Goal: Information Seeking & Learning: Find specific page/section

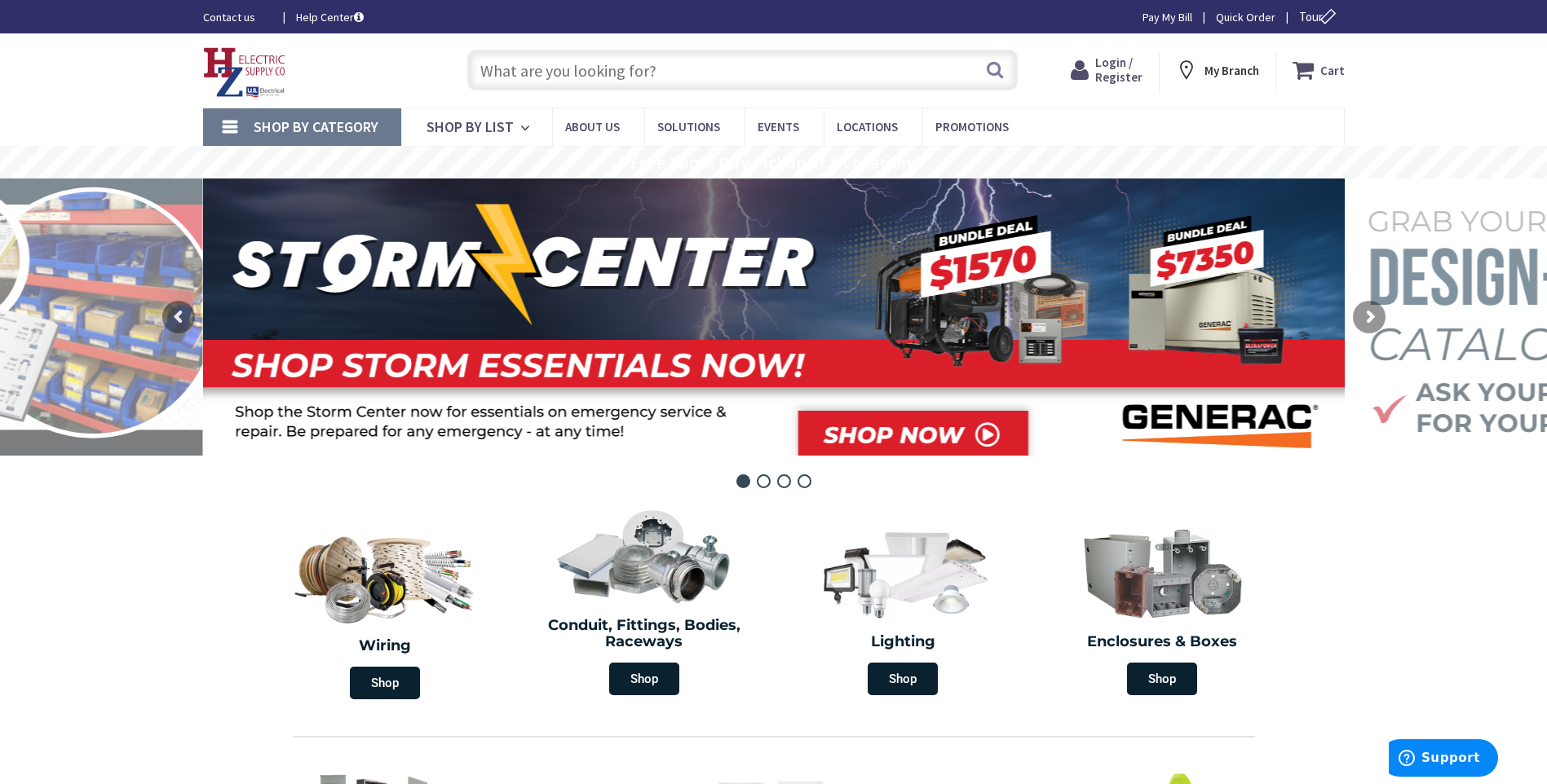
click at [1130, 71] on span "Login / Register" at bounding box center [1118, 70] width 47 height 30
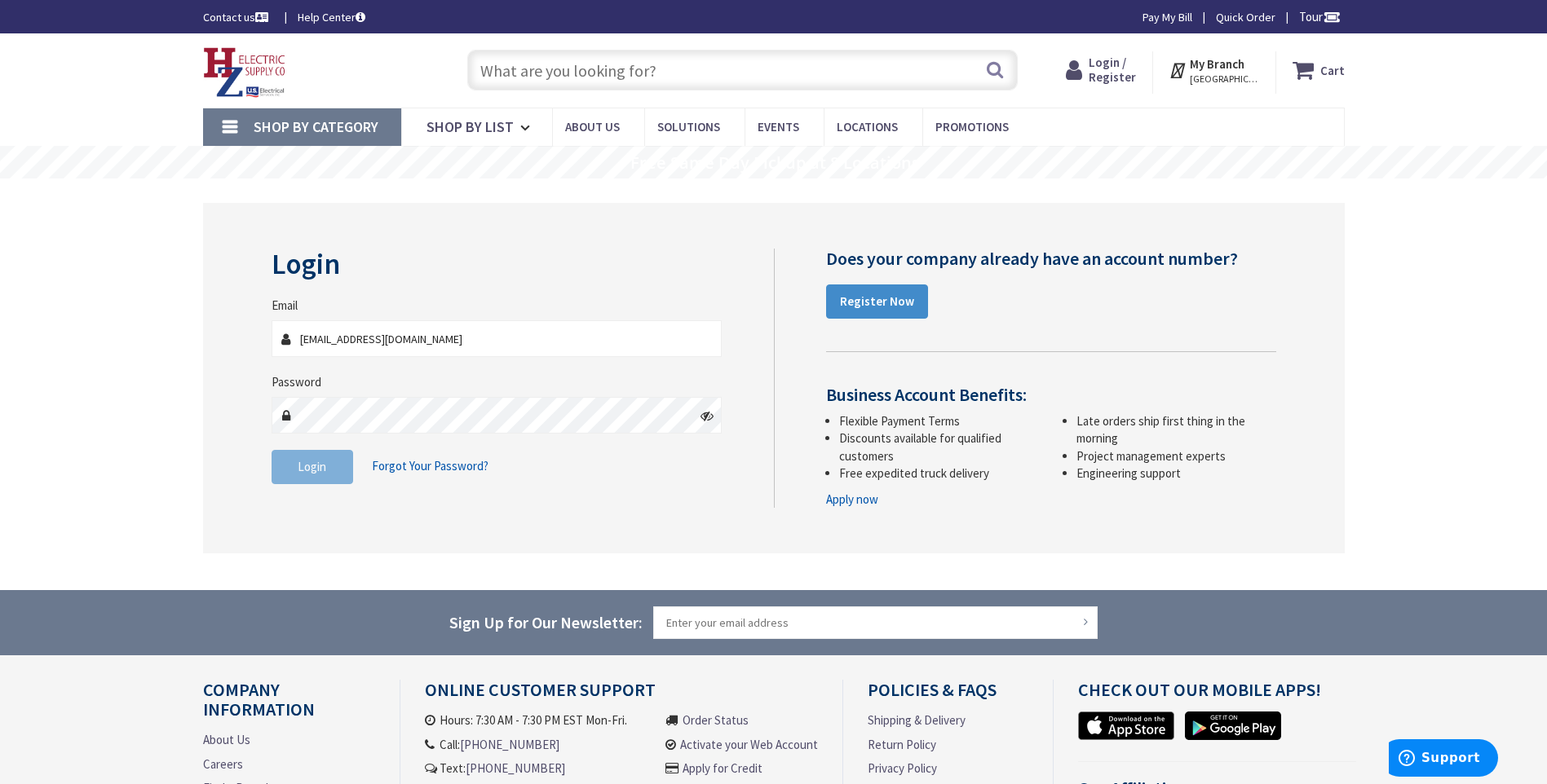
type input "djcelectric@outlook.com"
click at [303, 464] on span "Login" at bounding box center [312, 466] width 28 height 15
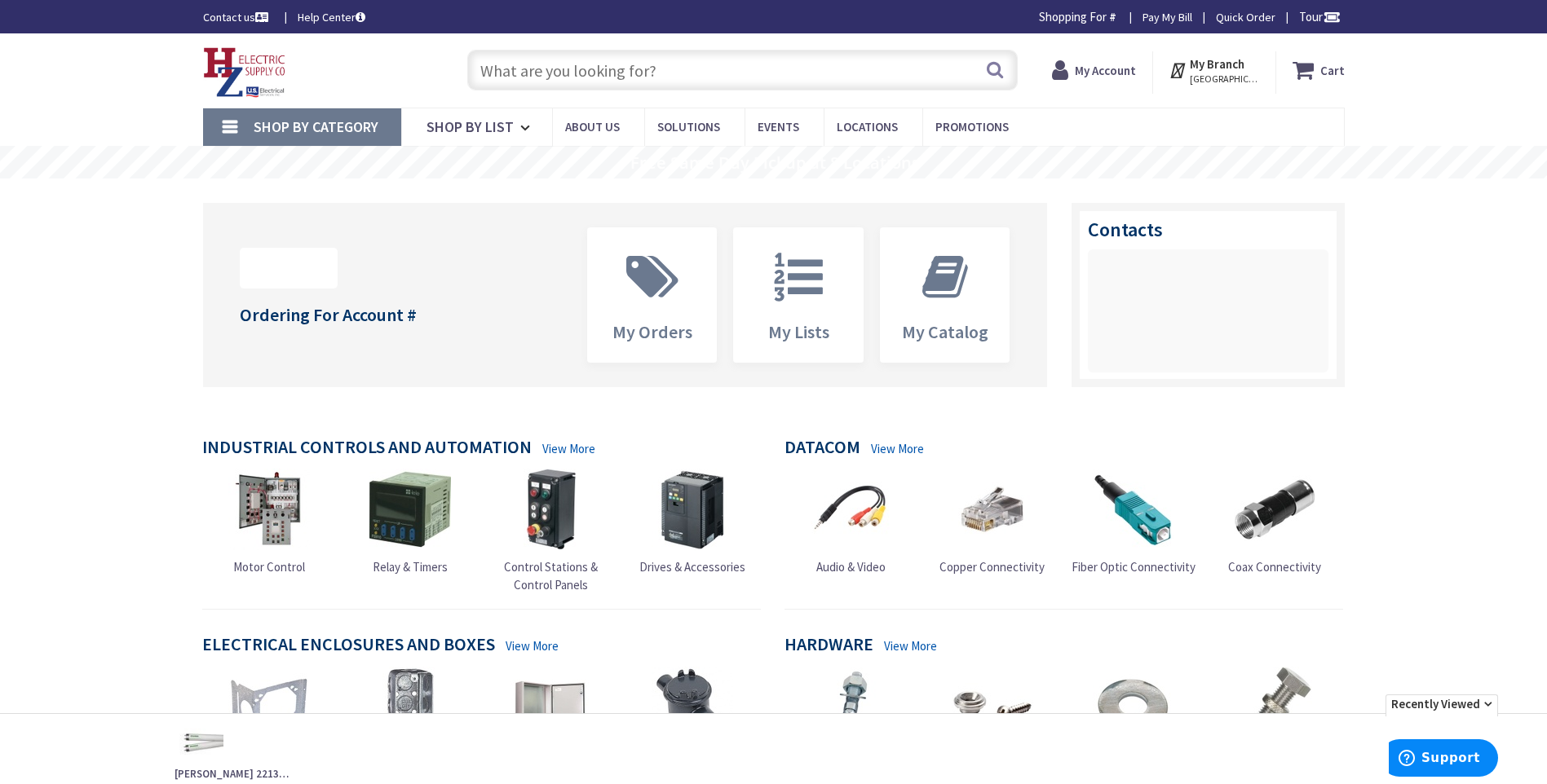
click at [533, 69] on input "text" at bounding box center [742, 70] width 551 height 41
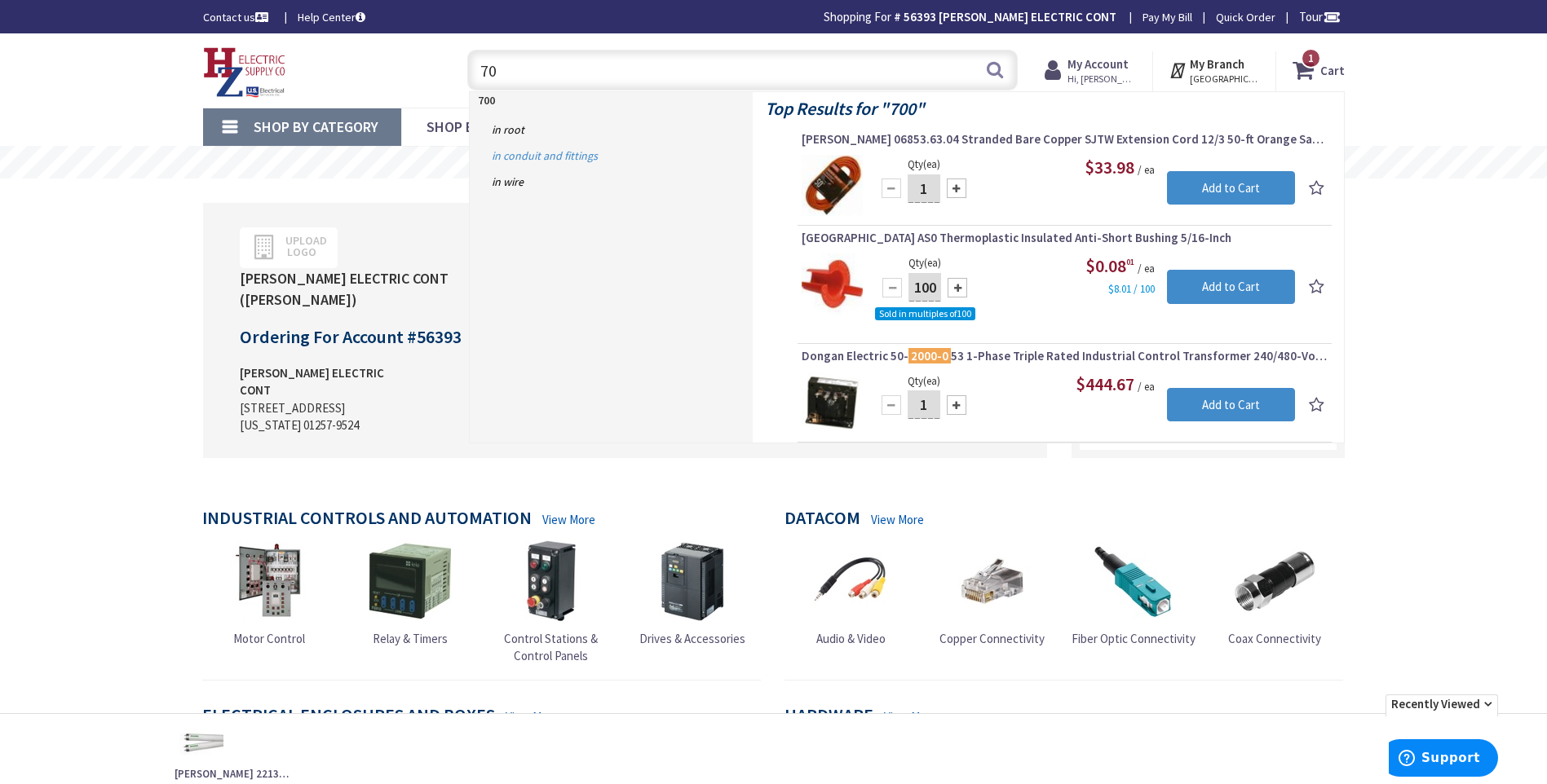
type input "7"
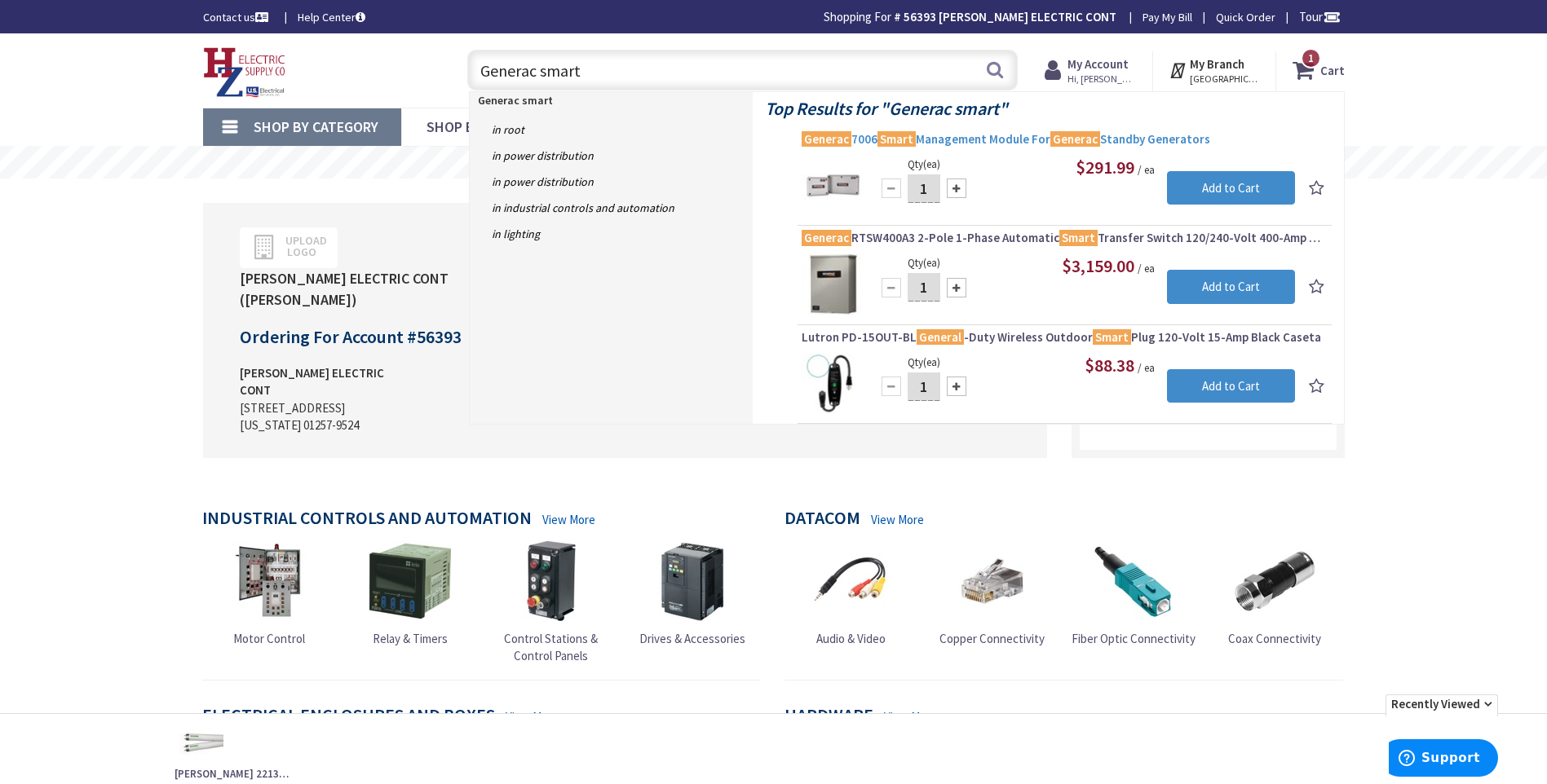
type input "Generac smart"
click at [1002, 138] on span "Generac 7006 Smart Management Module For Generac Standby Generators" at bounding box center [1065, 139] width 526 height 16
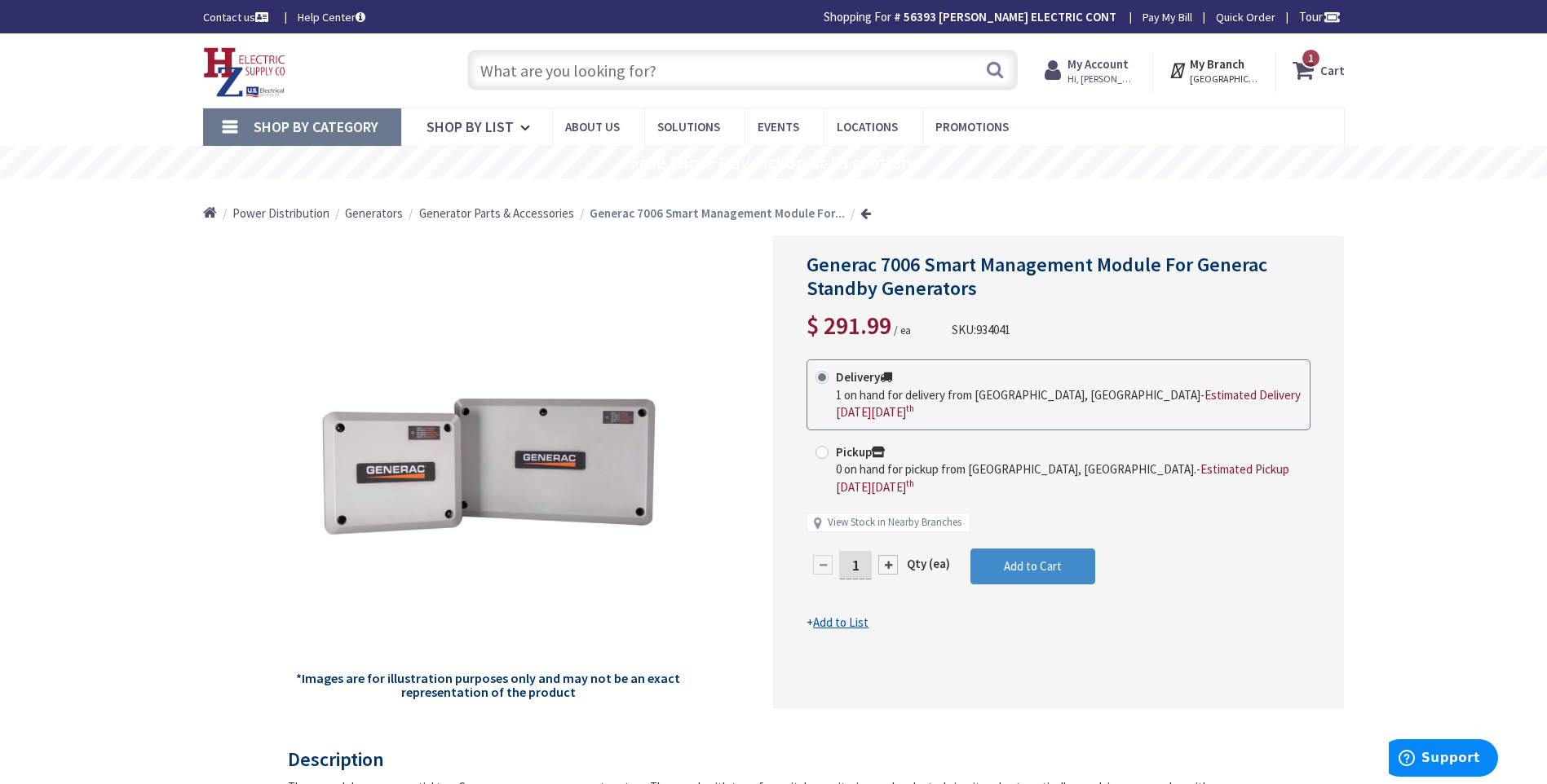
click at [497, 67] on input "text" at bounding box center [742, 70] width 551 height 41
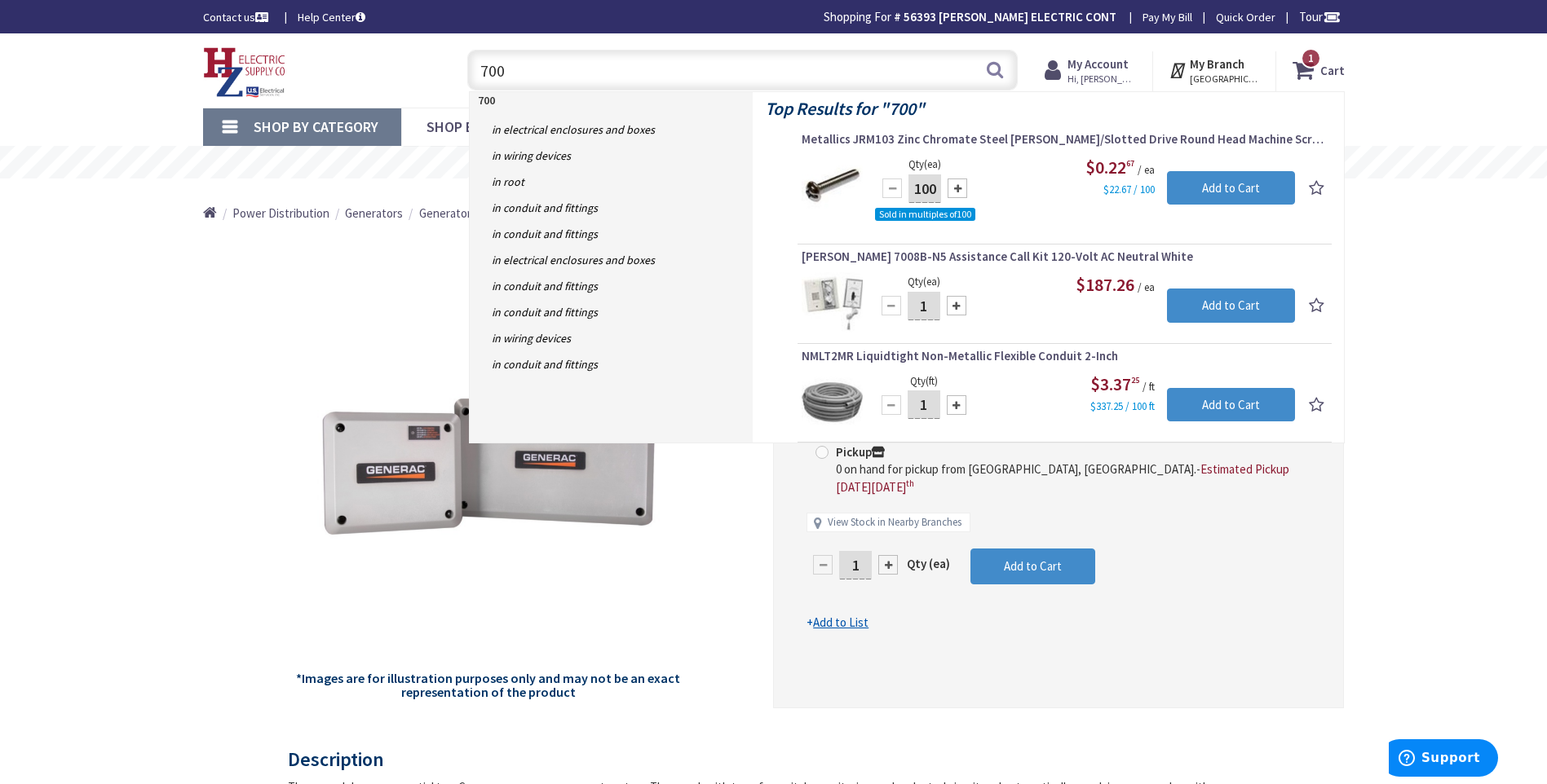
type input "7000"
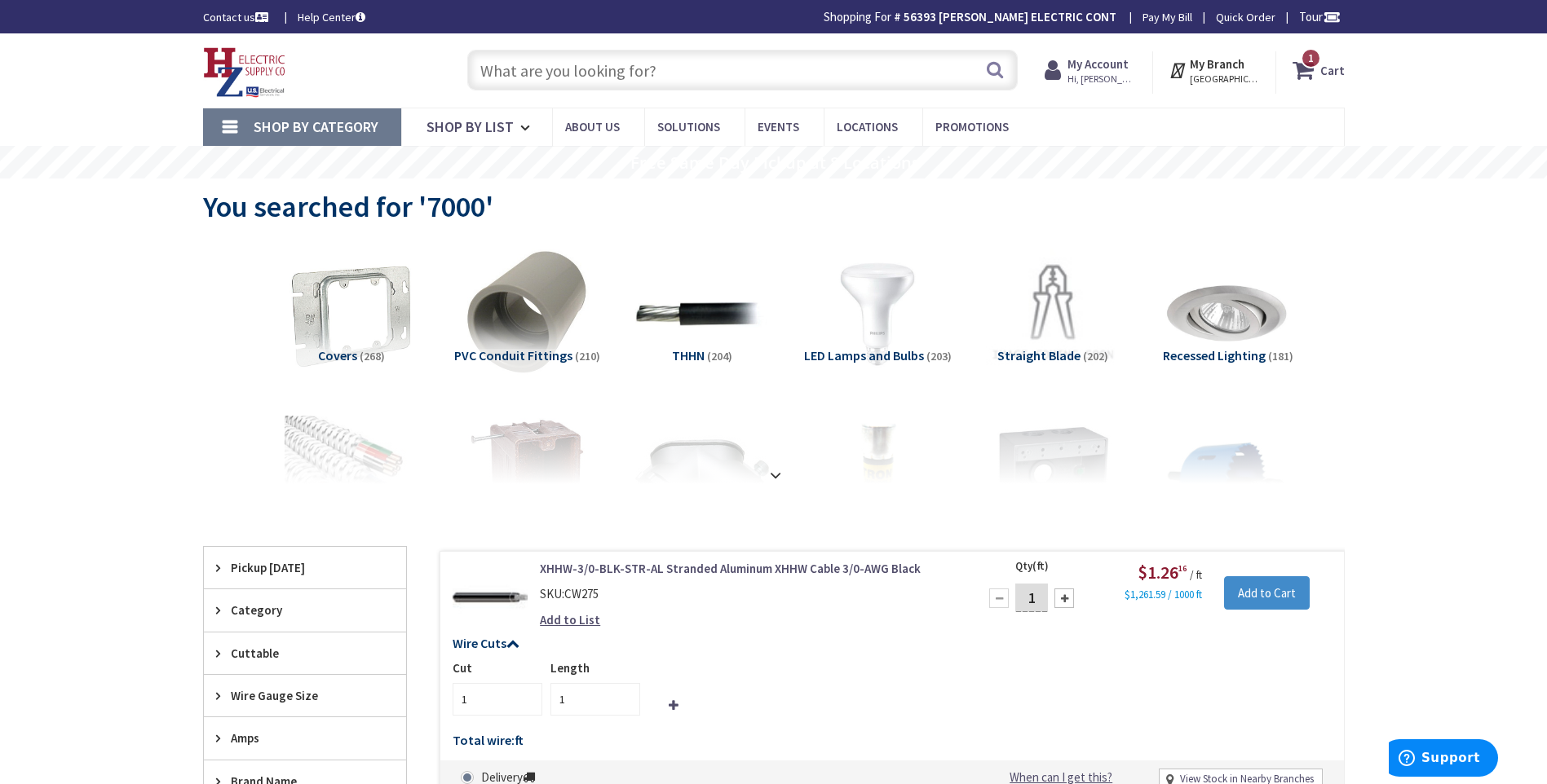
click at [596, 75] on input "text" at bounding box center [742, 70] width 551 height 41
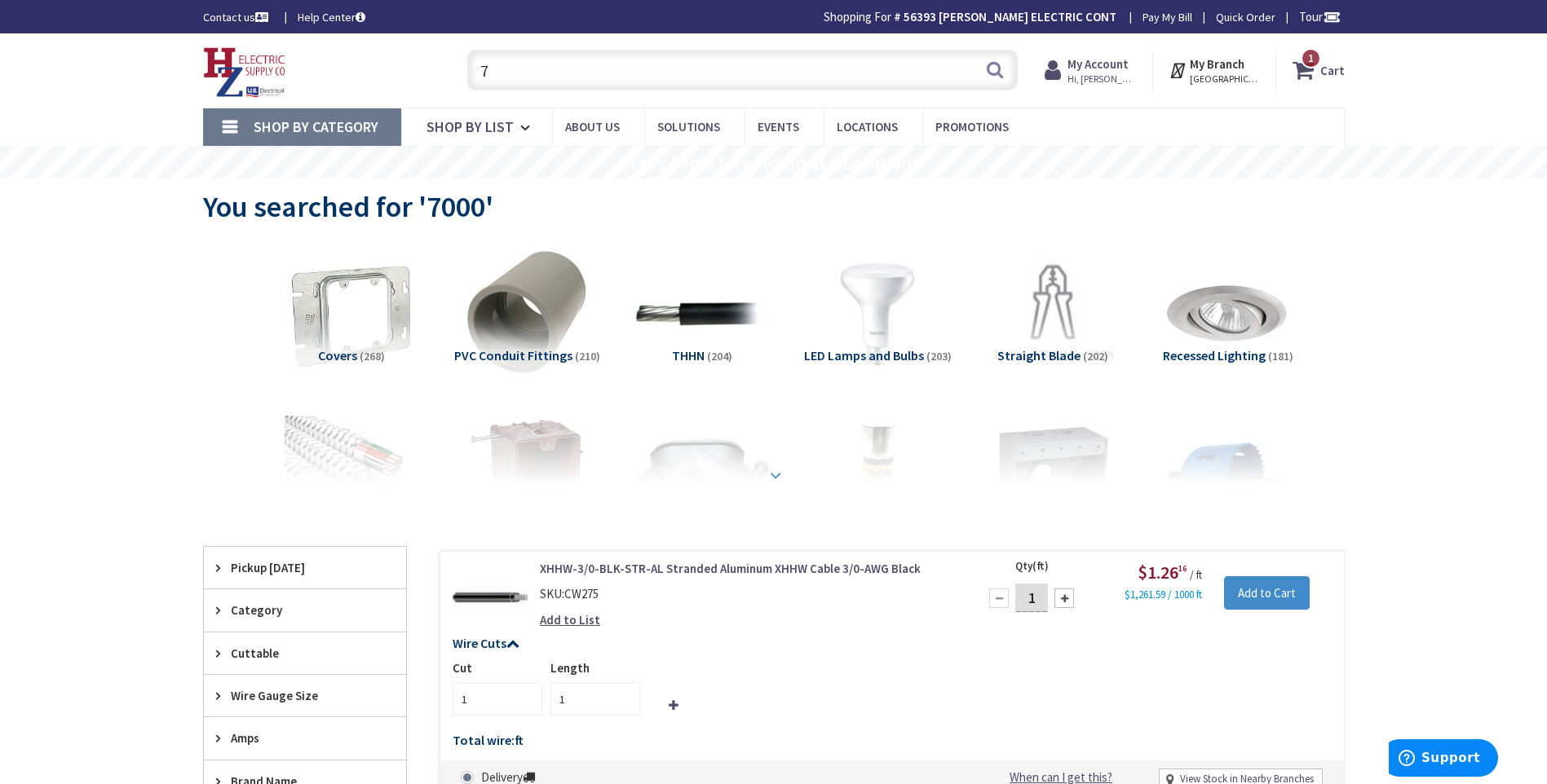
click at [775, 473] on strong at bounding box center [775, 475] width 20 height 18
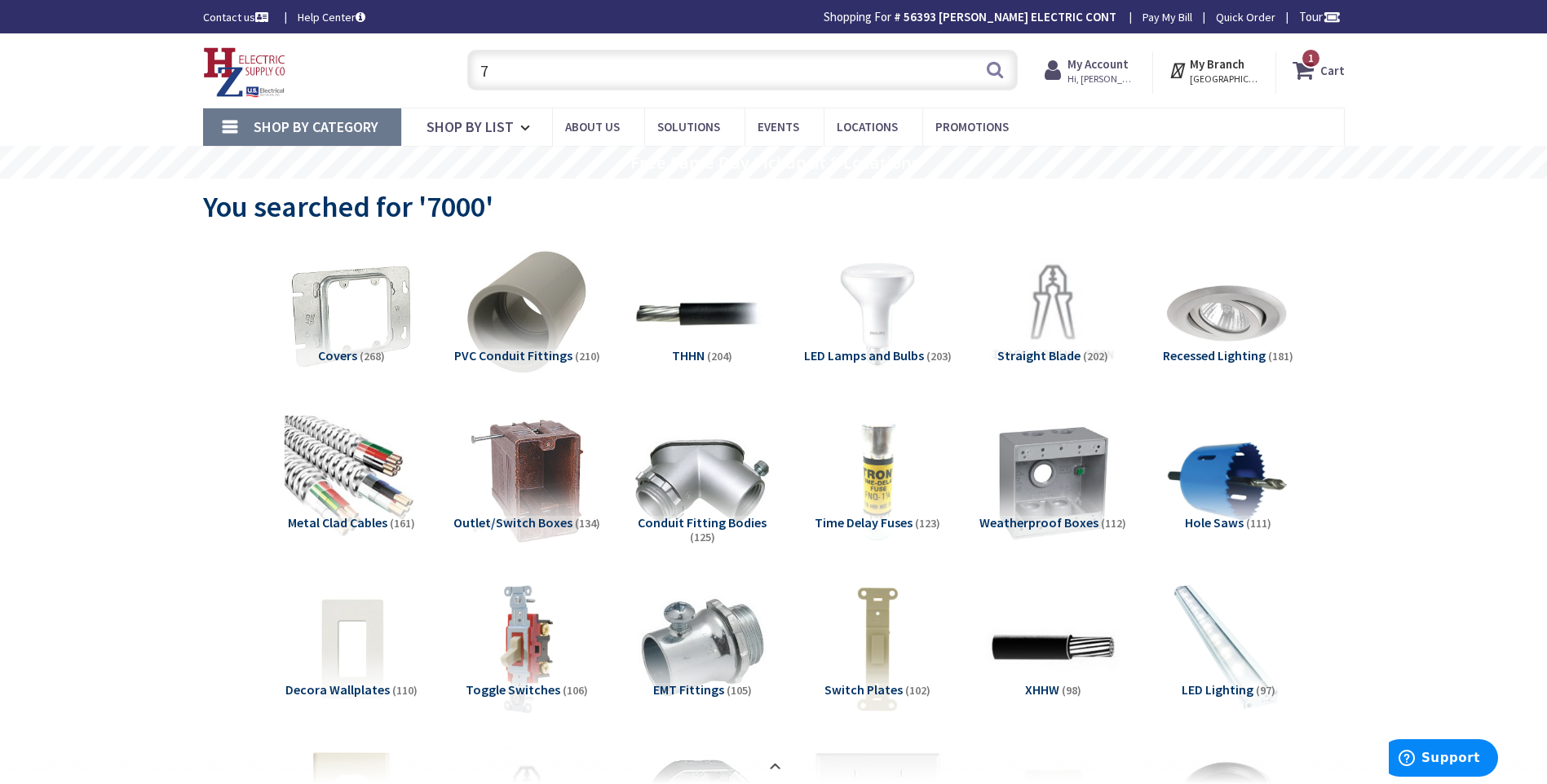
drag, startPoint x: 494, startPoint y: 68, endPoint x: 461, endPoint y: 74, distance: 33.5
click at [463, 73] on div "7 7 Search" at bounding box center [738, 69] width 559 height 52
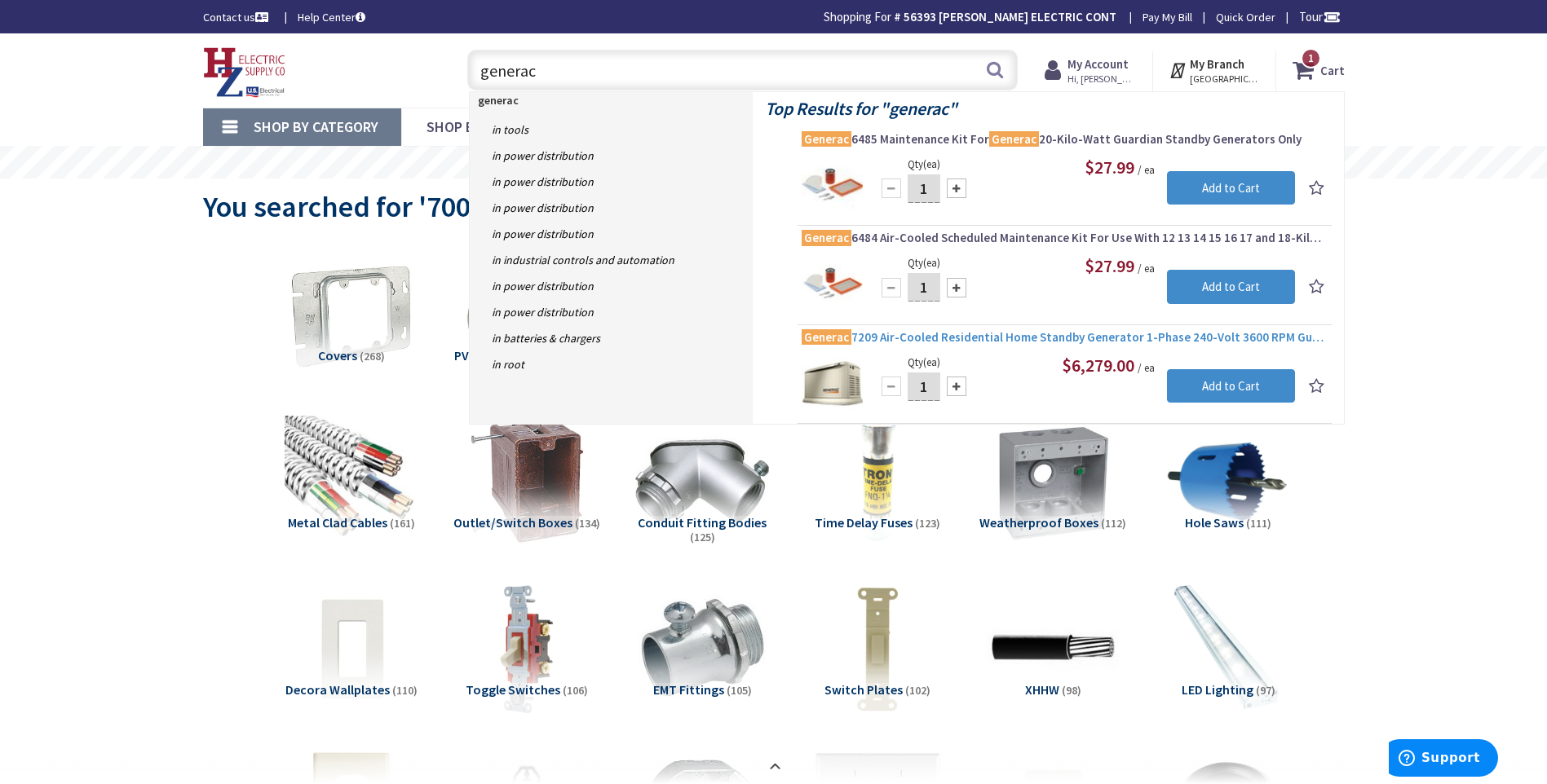
type input "generac"
click at [991, 334] on span "Generac 7209 Air-Cooled Residential Home Standby Generator 1-Phase 240-Volt 360…" at bounding box center [1065, 337] width 526 height 16
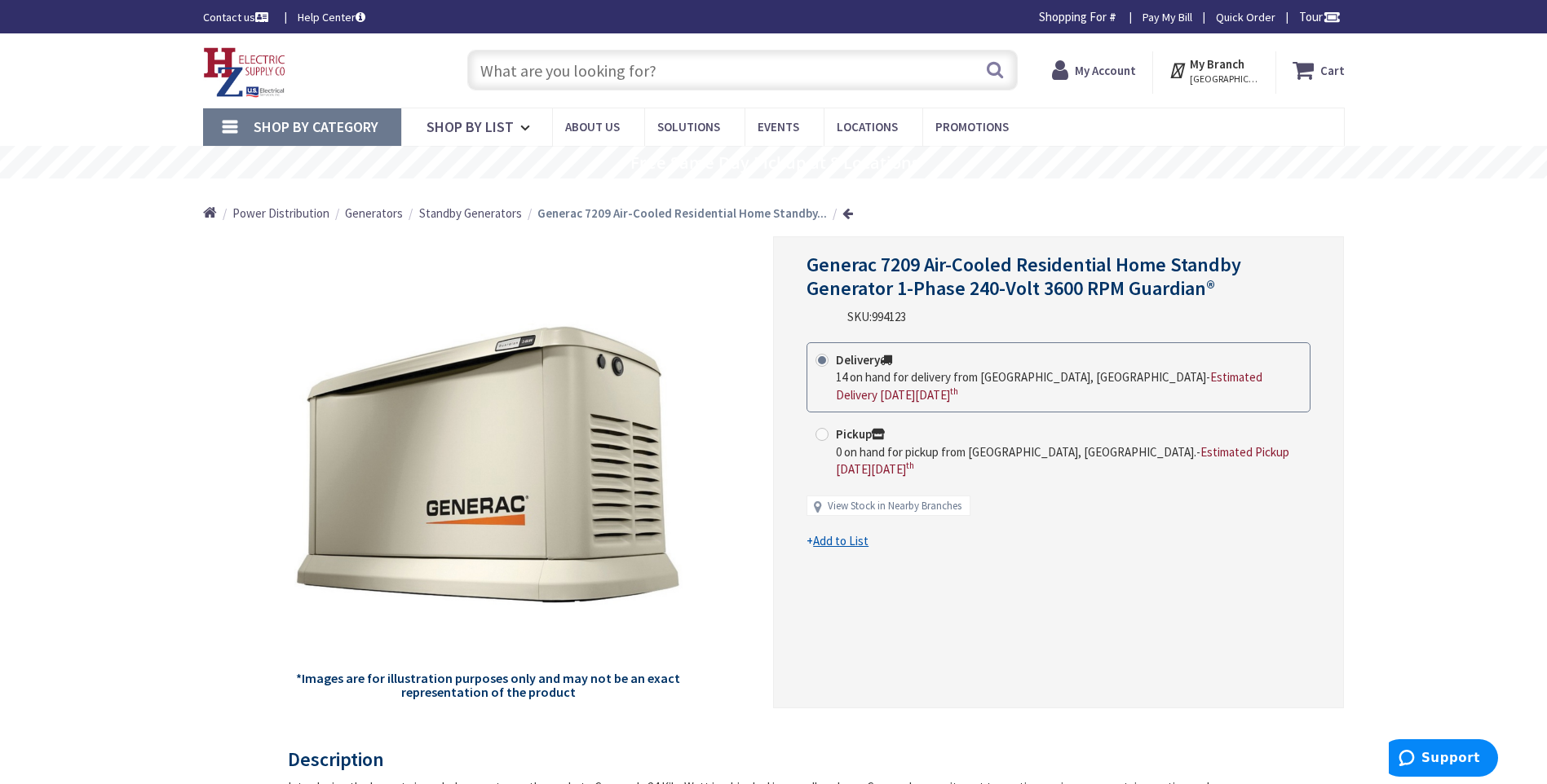
click at [456, 210] on span "Standby Generators" at bounding box center [471, 212] width 103 height 15
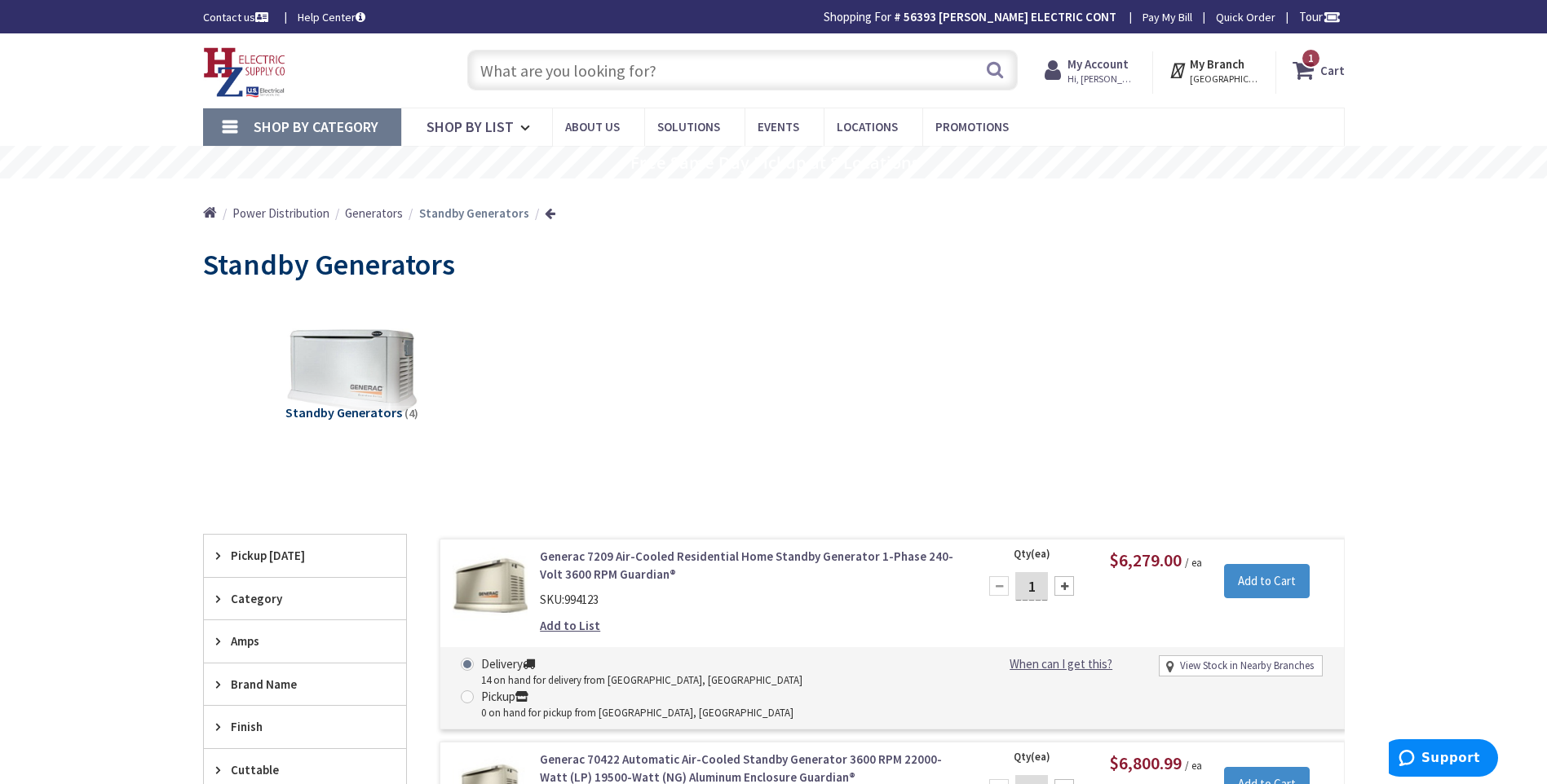
click at [500, 69] on input "text" at bounding box center [742, 70] width 551 height 41
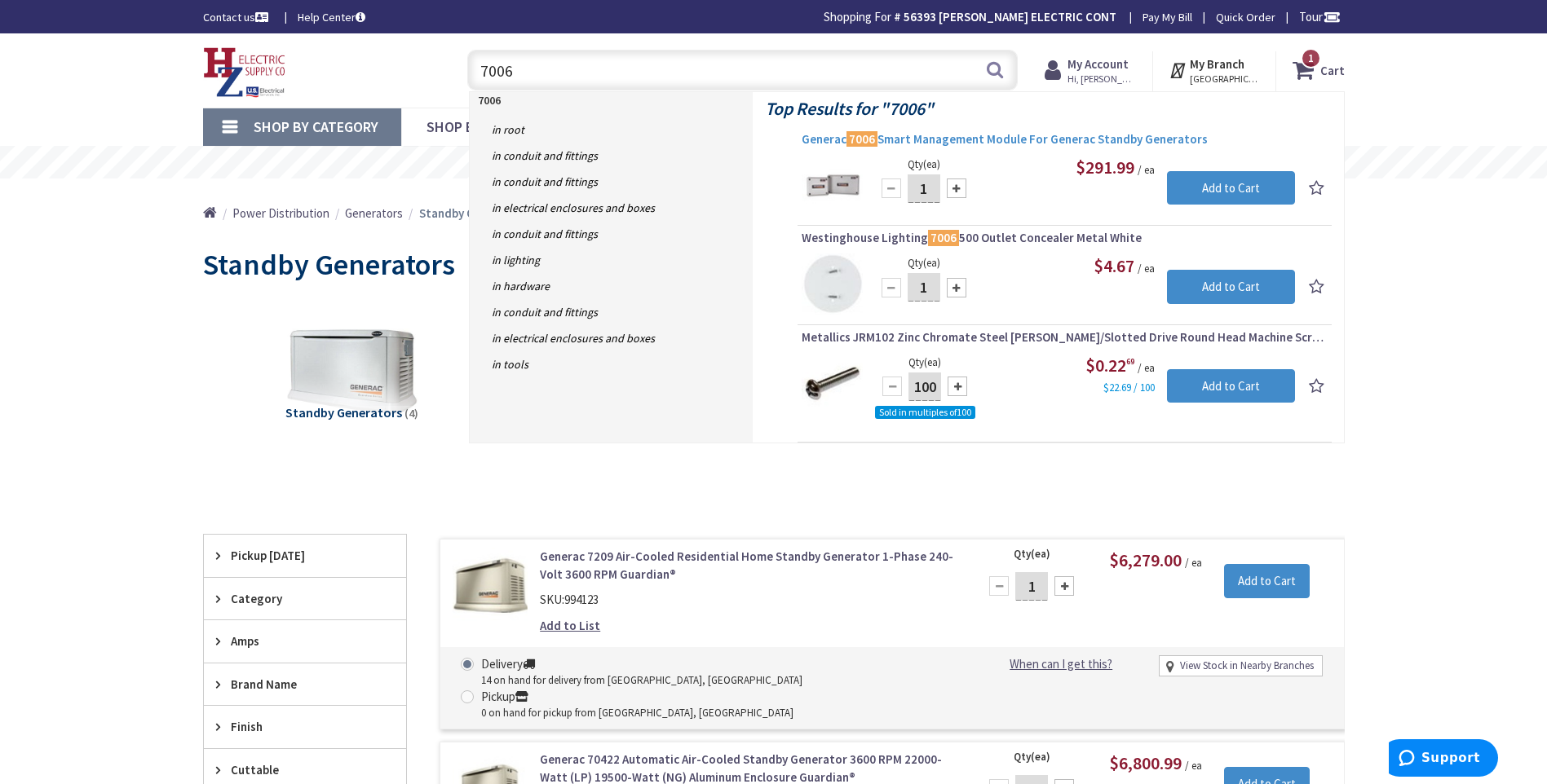
type input "7006"
click at [979, 140] on span "Generac 7006 Smart Management Module For Generac Standby Generators" at bounding box center [1065, 139] width 526 height 16
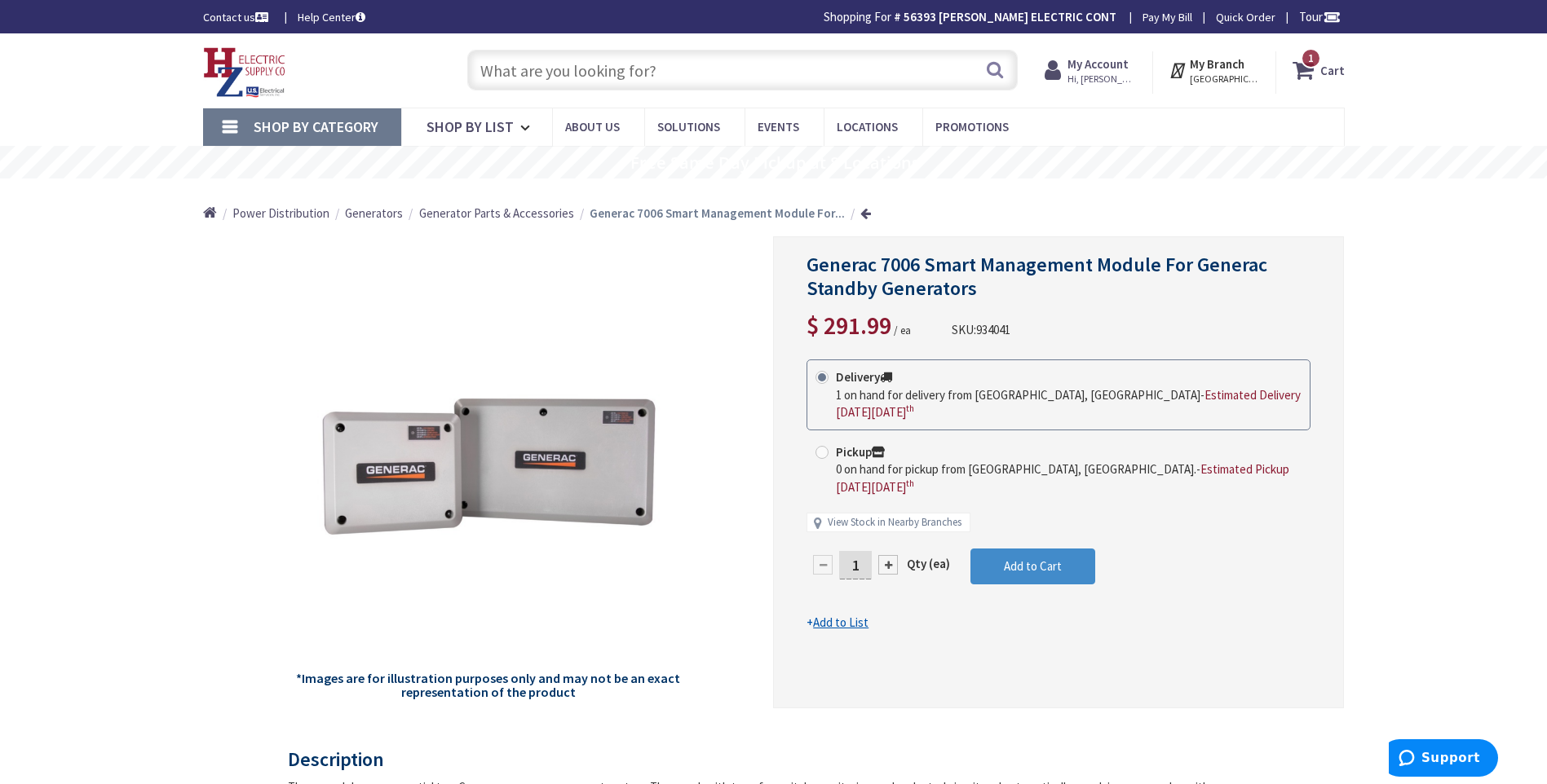
click at [488, 70] on input "text" at bounding box center [742, 70] width 551 height 41
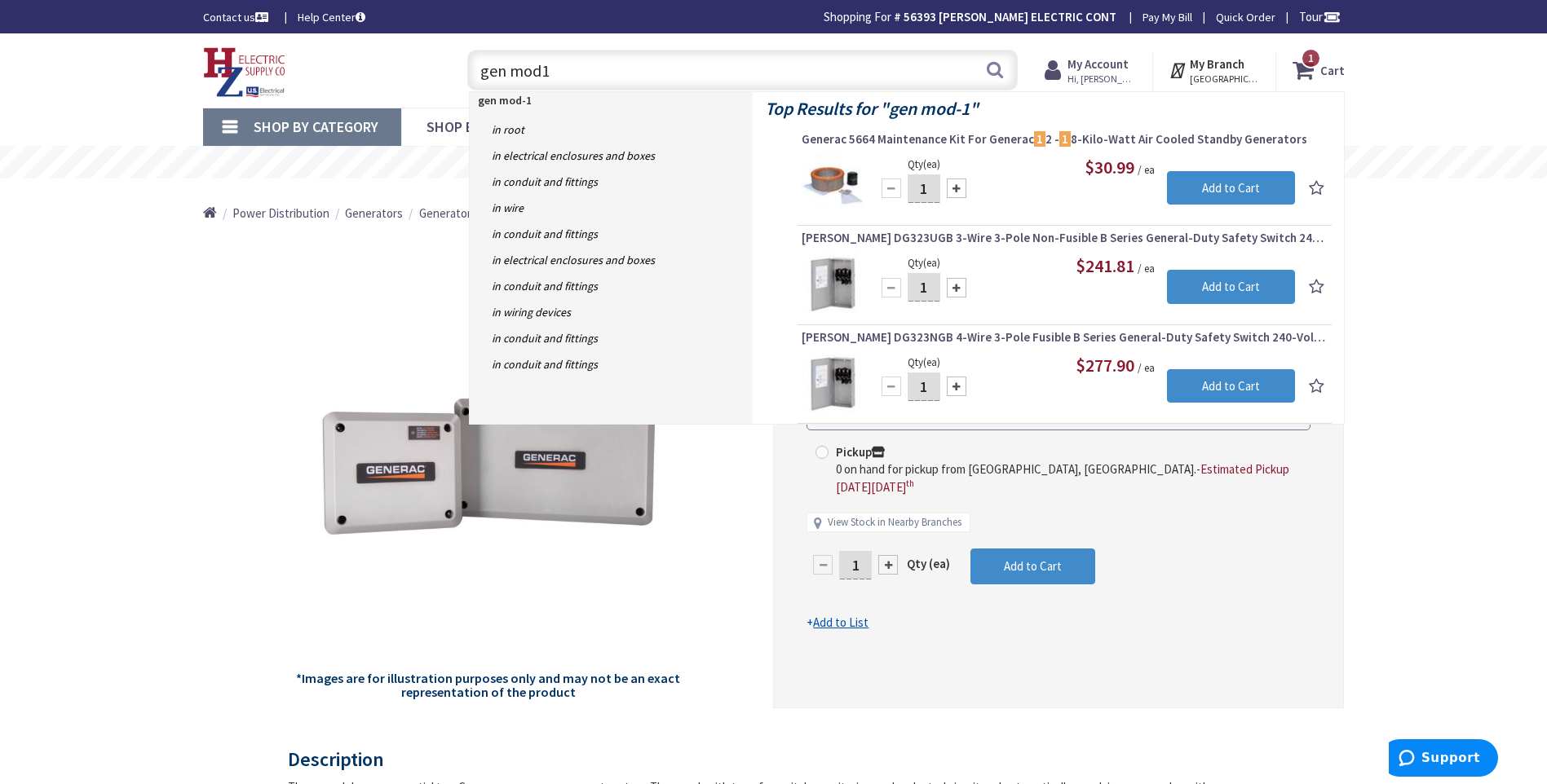
type input "gen mod"
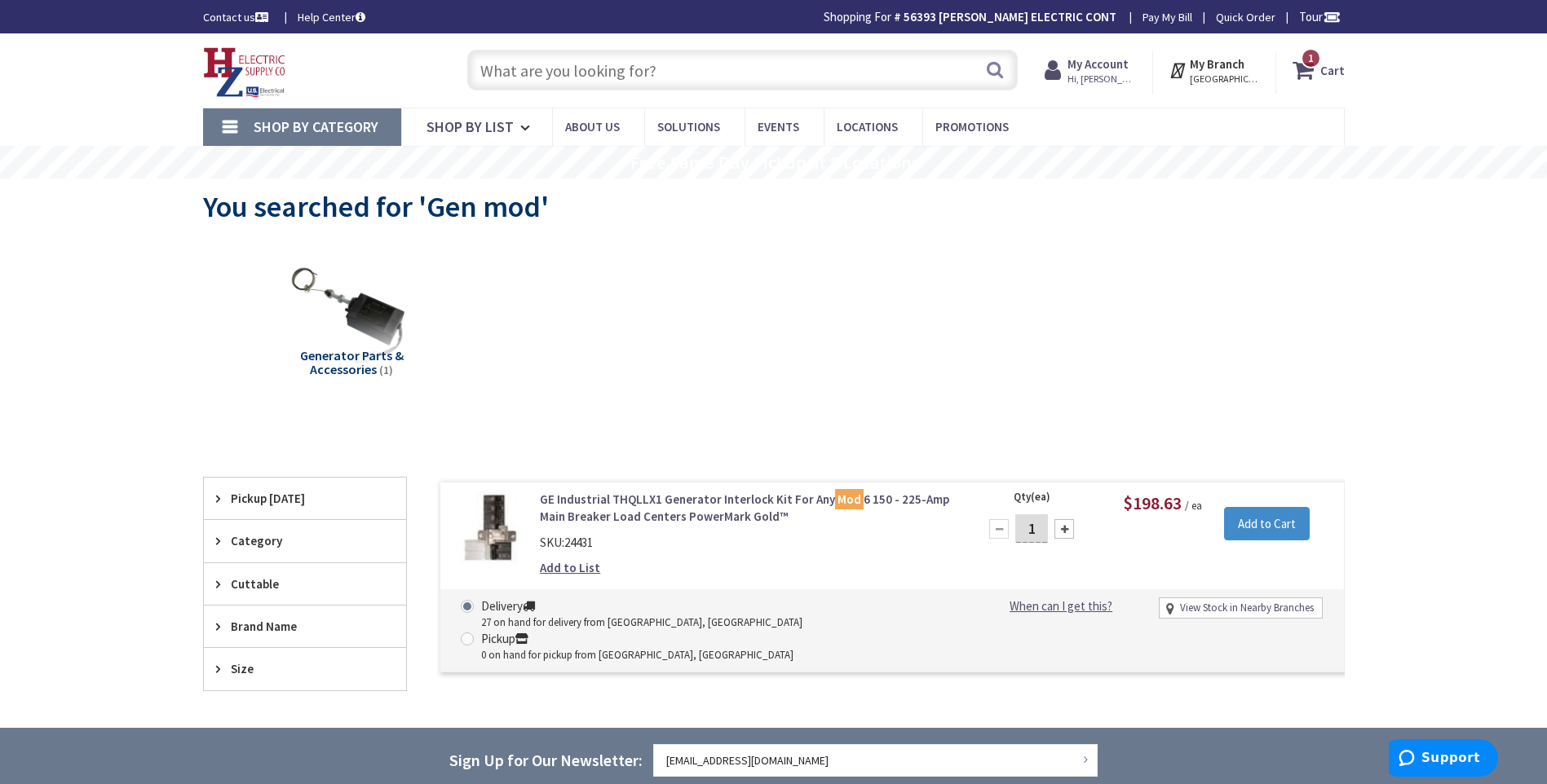
click at [482, 73] on input "text" at bounding box center [742, 70] width 551 height 41
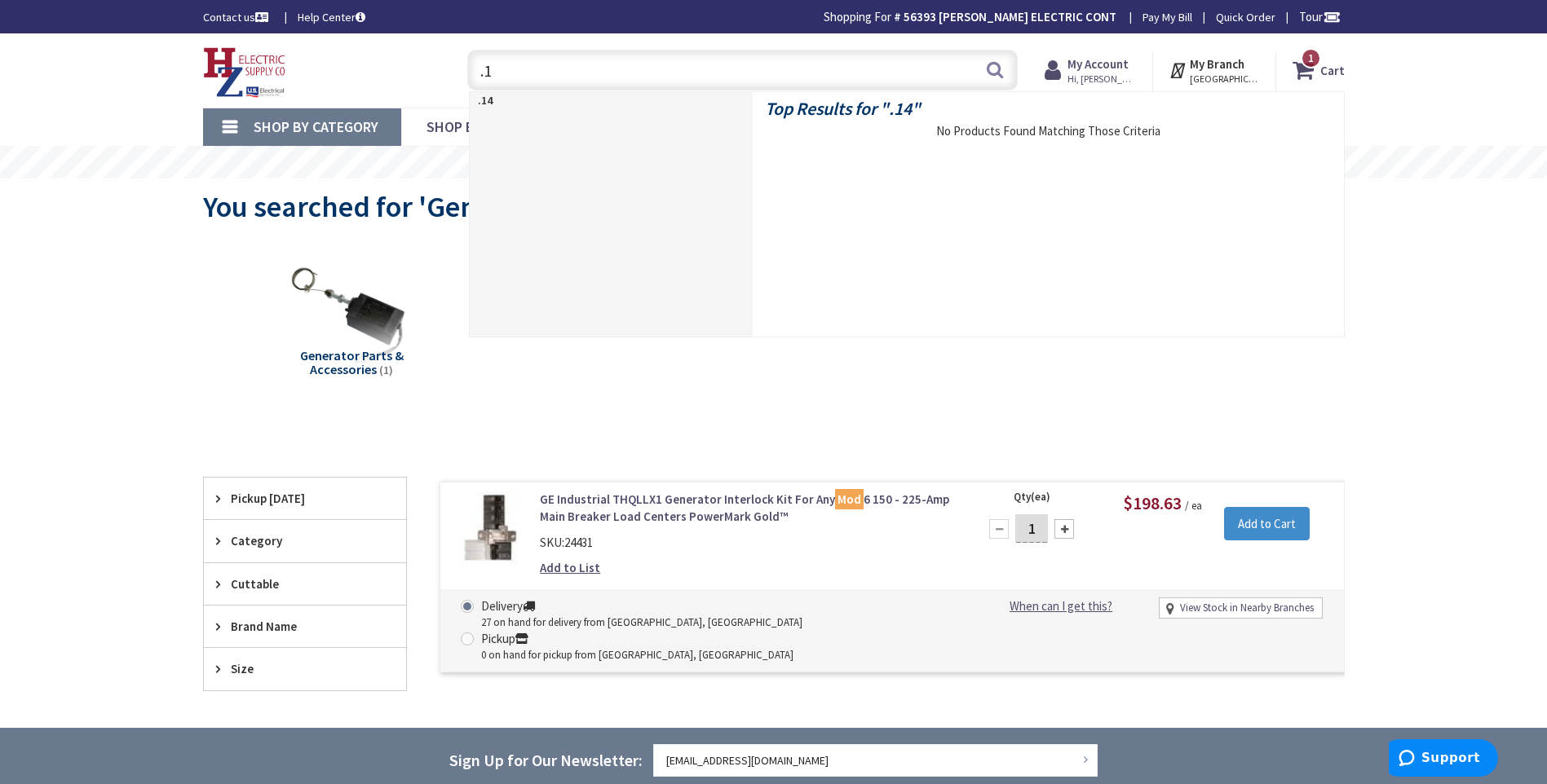
type input "."
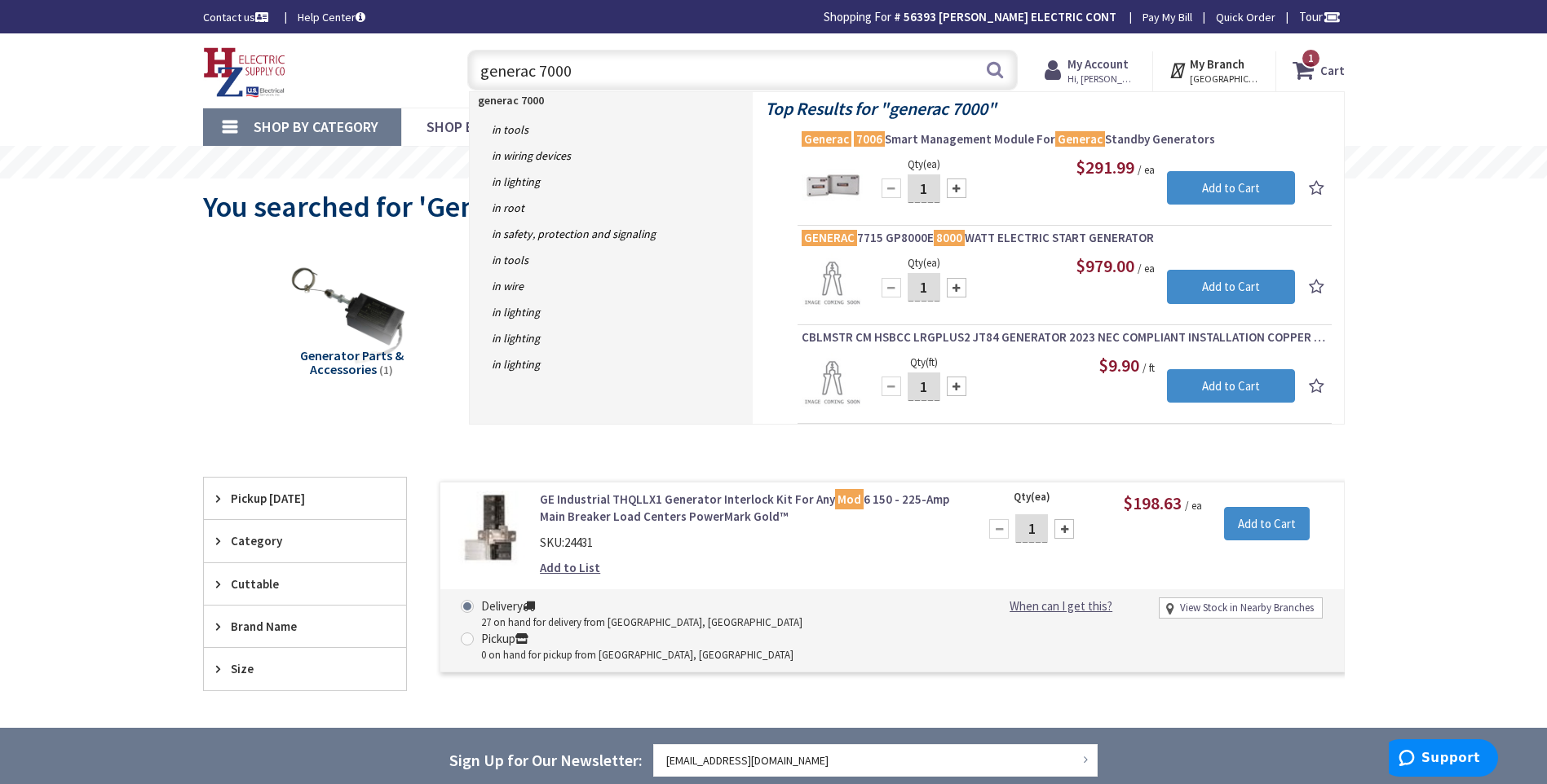
drag, startPoint x: 581, startPoint y: 69, endPoint x: 474, endPoint y: 66, distance: 107.0
click at [474, 66] on input "generac 7000" at bounding box center [742, 70] width 551 height 41
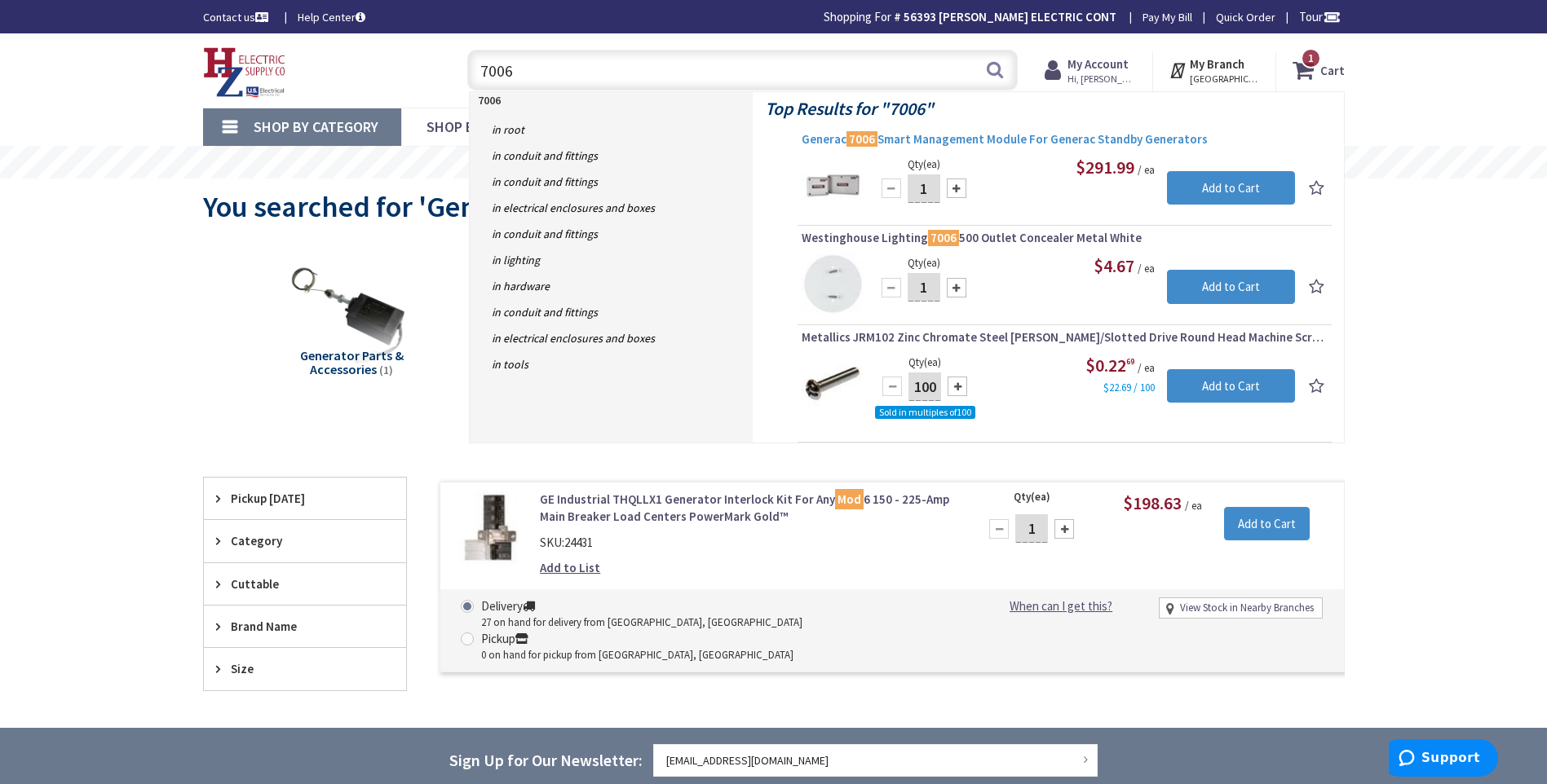
type input "7006"
drag, startPoint x: 918, startPoint y: 135, endPoint x: 943, endPoint y: 148, distance: 28.2
click at [920, 135] on span "Generac 7006 Smart Management Module For Generac Standby Generators" at bounding box center [1065, 139] width 526 height 16
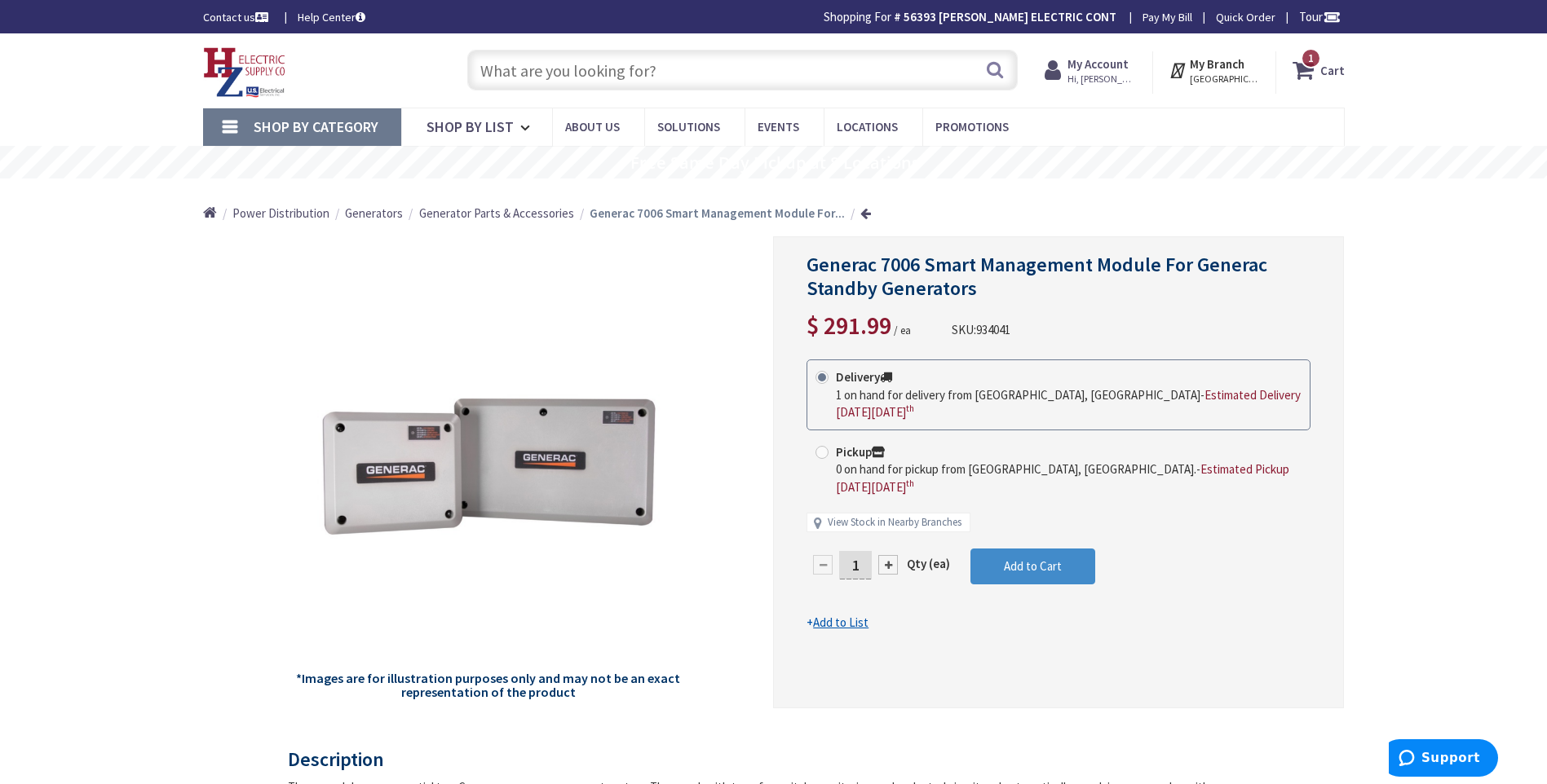
click at [541, 69] on input "text" at bounding box center [742, 70] width 551 height 41
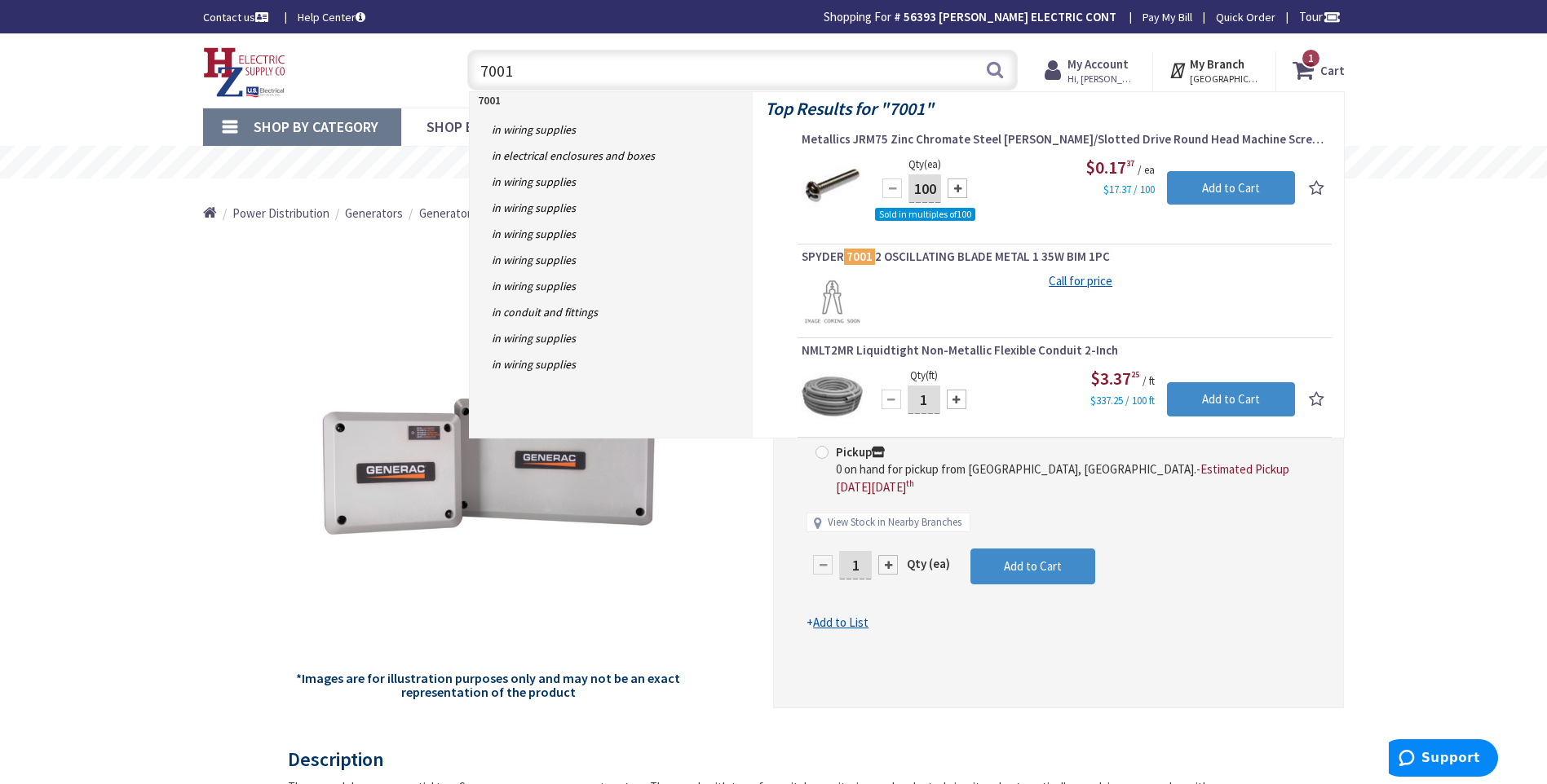
type input "7001"
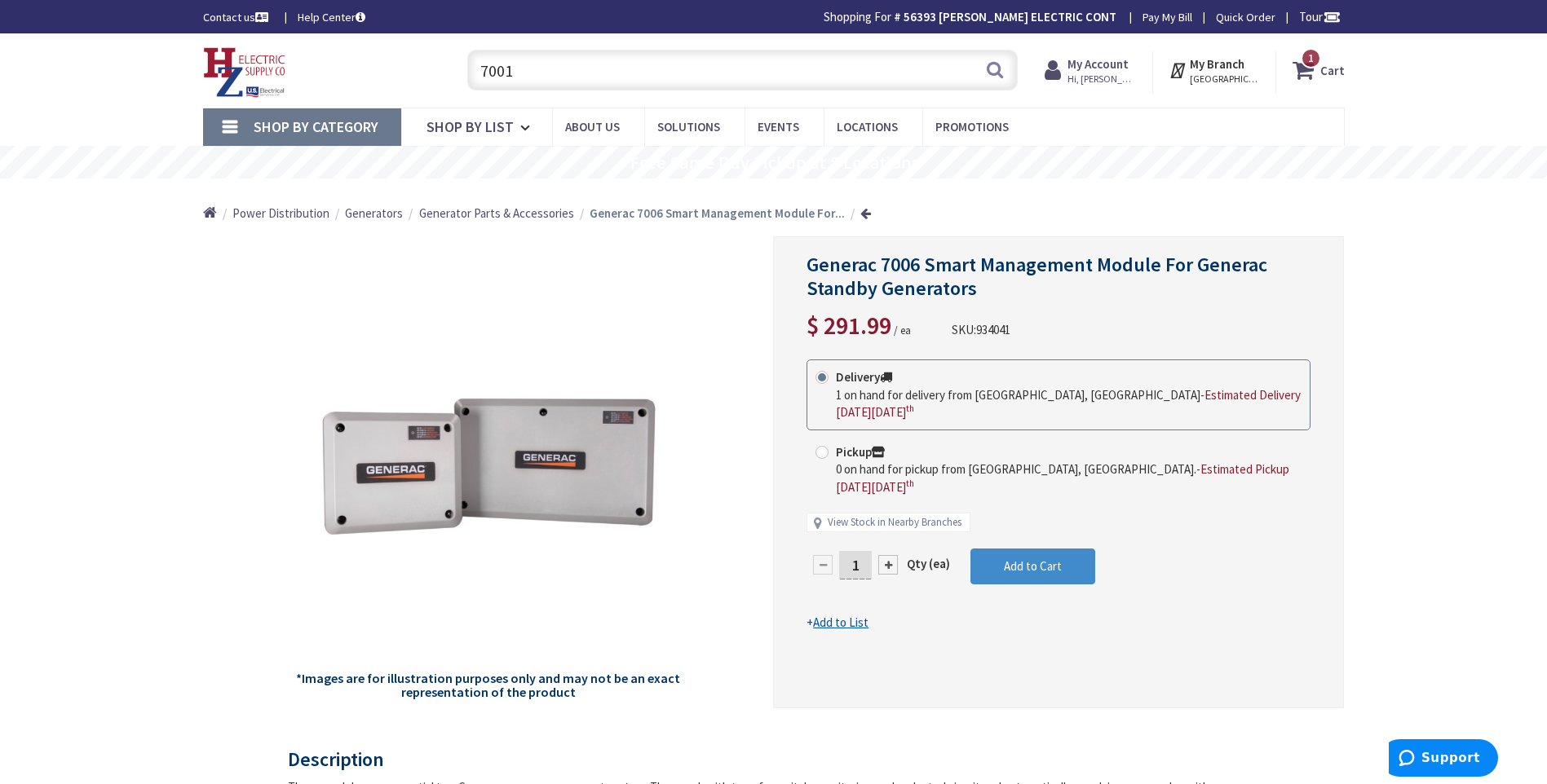
click at [1113, 74] on span "Hi, David" at bounding box center [1102, 79] width 69 height 13
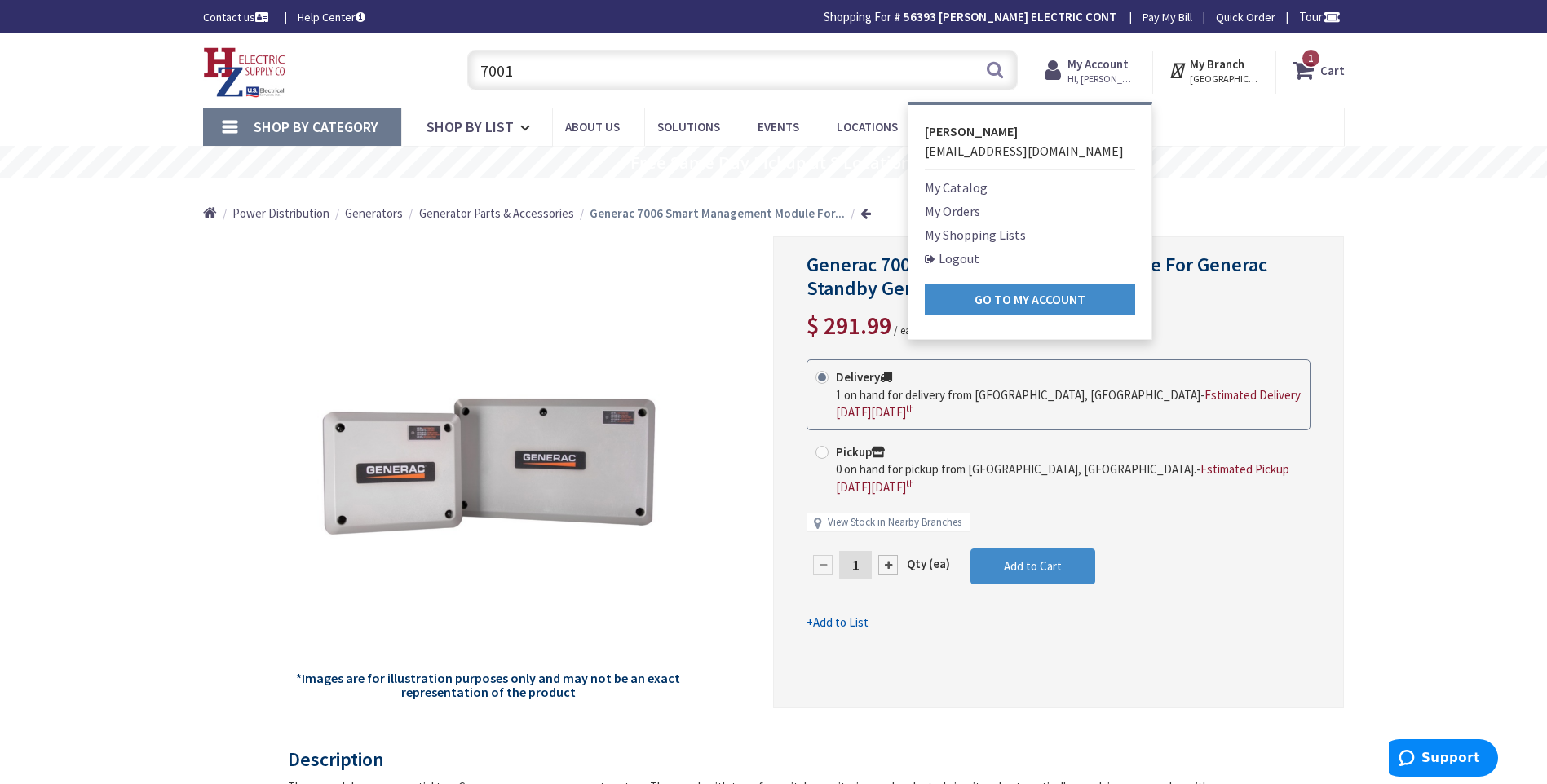
click at [971, 258] on link "Logout" at bounding box center [952, 258] width 55 height 20
